Goal: Task Accomplishment & Management: Manage account settings

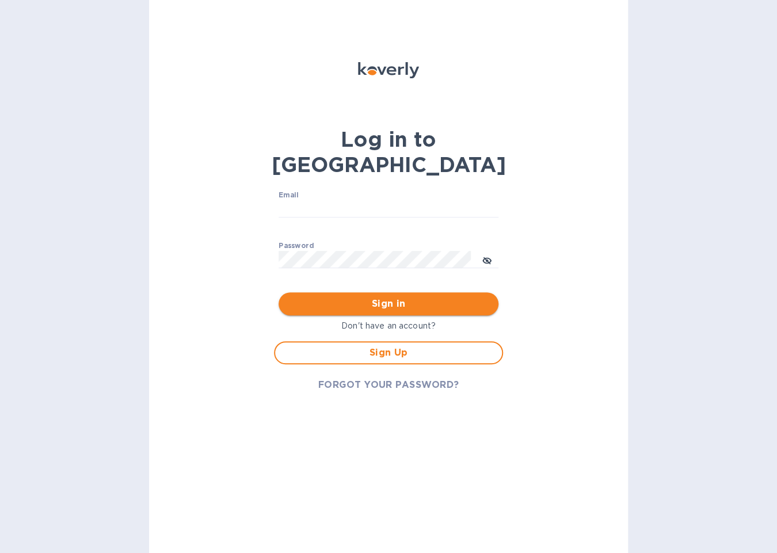
type input "[EMAIL_ADDRESS][DOMAIN_NAME]"
click at [402, 297] on span "Sign in" at bounding box center [388, 304] width 201 height 14
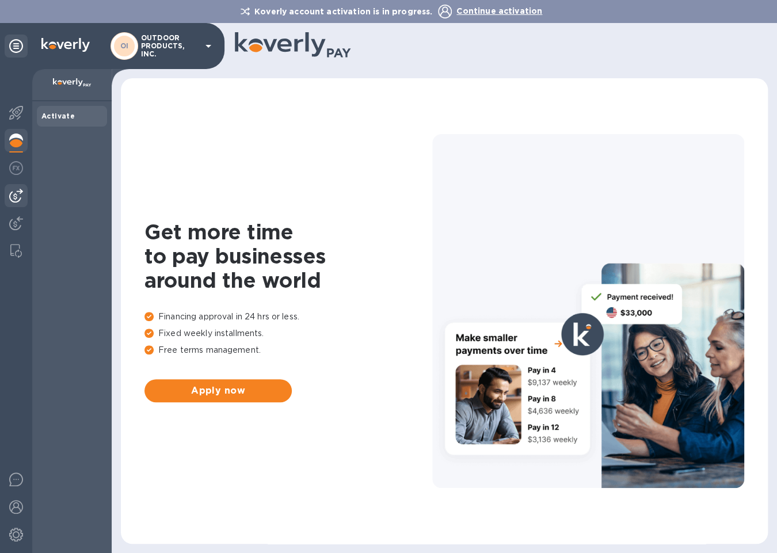
click at [19, 200] on img at bounding box center [16, 196] width 14 height 14
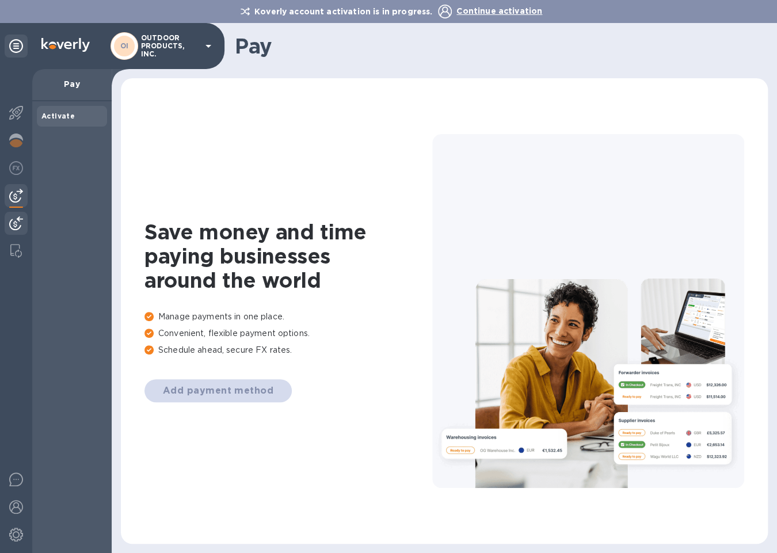
click at [16, 225] on img at bounding box center [16, 223] width 14 height 14
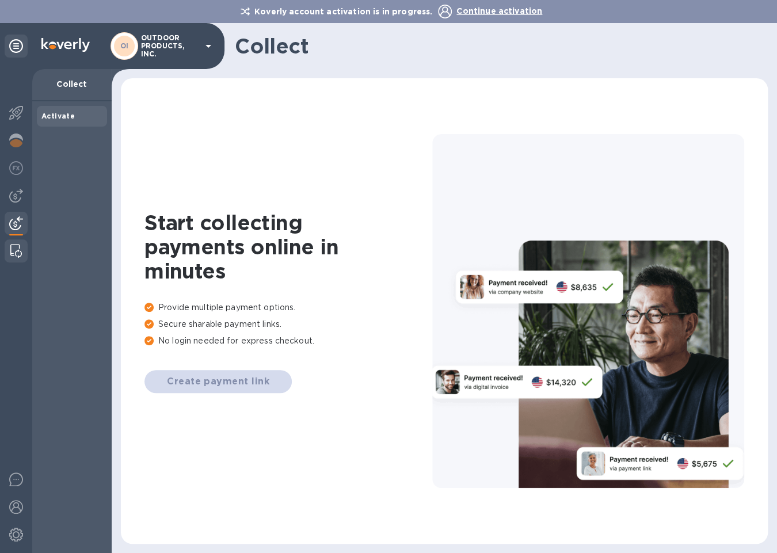
click at [19, 251] on img at bounding box center [16, 251] width 12 height 14
